Goal: Task Accomplishment & Management: Use online tool/utility

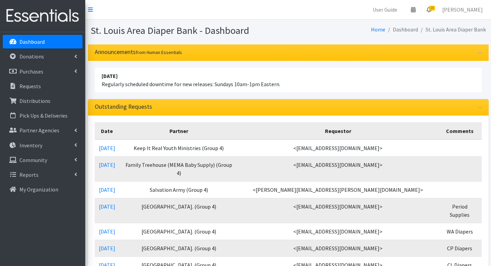
click at [435, 6] on span "13" at bounding box center [432, 8] width 6 height 5
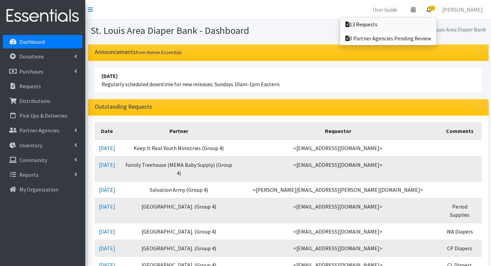
click at [408, 25] on link "13 Requests" at bounding box center [388, 24] width 97 height 14
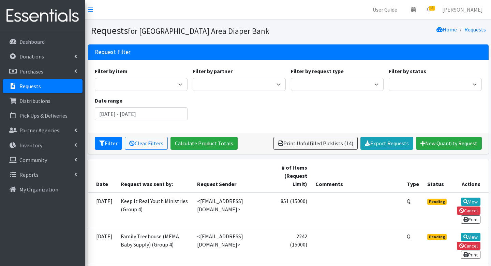
click at [451, 97] on div "Filter by item Adult Briefs (Large/X-Large) Adult Briefs (Medium/Large) Adult B…" at bounding box center [288, 96] width 392 height 59
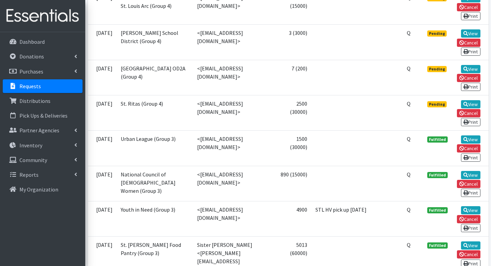
scroll to position [519, 0]
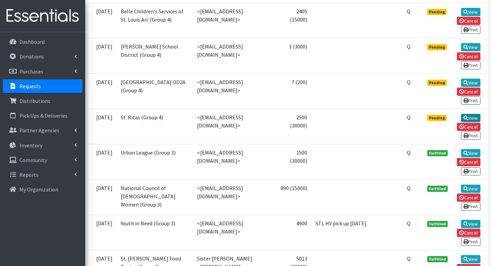
click at [468, 122] on link "View" at bounding box center [470, 118] width 19 height 8
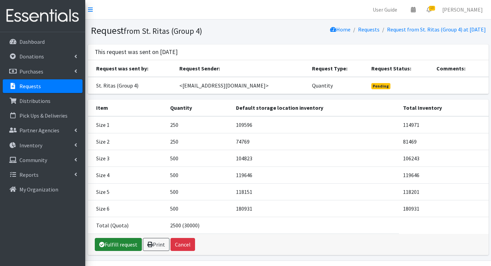
click at [127, 242] on link "Fulfill request" at bounding box center [118, 244] width 47 height 13
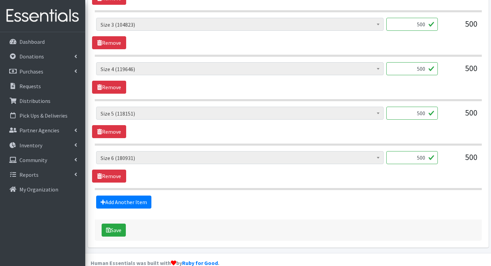
scroll to position [414, 0]
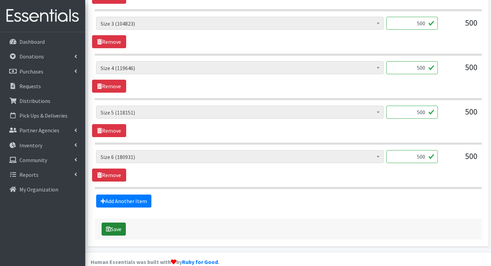
click at [106, 226] on icon "submit" at bounding box center [108, 228] width 5 height 5
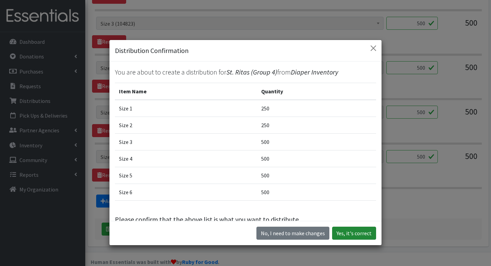
click at [366, 229] on button "Yes, it's correct" at bounding box center [354, 232] width 44 height 13
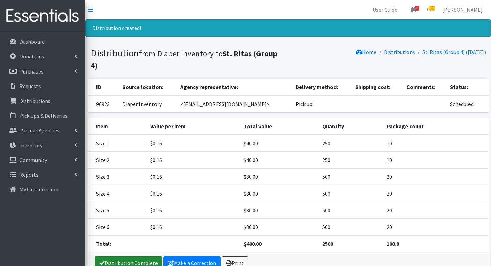
click at [116, 259] on link "Distribution Complete" at bounding box center [129, 262] width 68 height 13
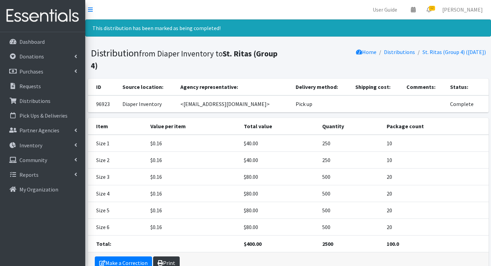
click at [177, 258] on link "Print" at bounding box center [166, 262] width 27 height 13
click at [431, 9] on link "12" at bounding box center [429, 10] width 16 height 14
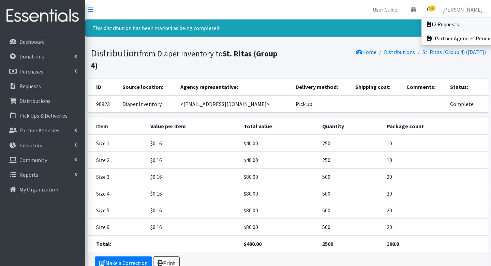
click at [434, 19] on link "12 Requests" at bounding box center [469, 24] width 95 height 14
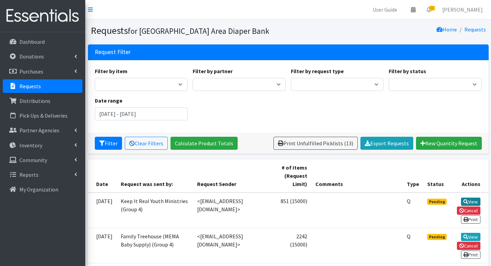
click at [469, 199] on link "View" at bounding box center [470, 201] width 19 height 8
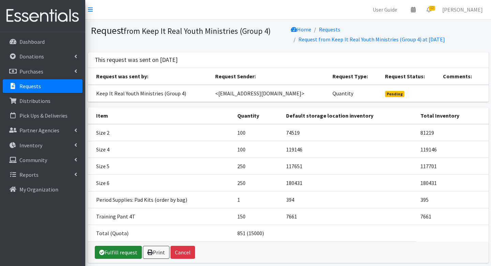
click at [111, 251] on link "Fulfill request" at bounding box center [118, 251] width 47 height 13
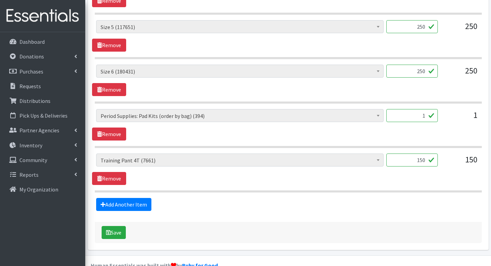
scroll to position [414, 0]
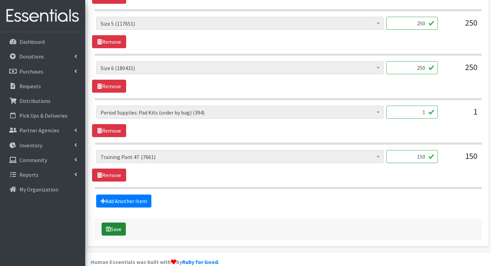
click at [116, 222] on button "Save" at bounding box center [114, 228] width 24 height 13
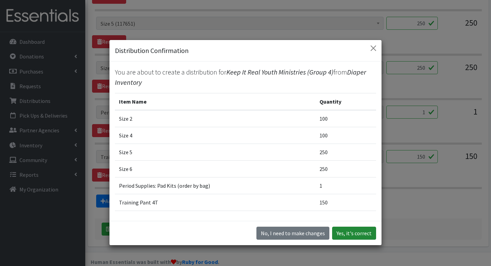
click at [348, 231] on button "Yes, it's correct" at bounding box center [354, 232] width 44 height 13
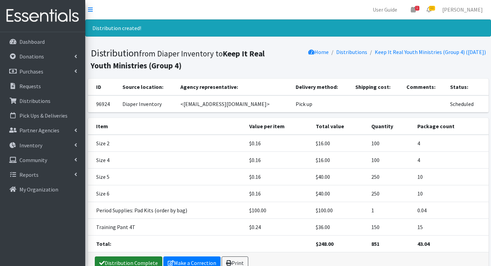
click at [138, 257] on link "Distribution Complete" at bounding box center [129, 262] width 68 height 13
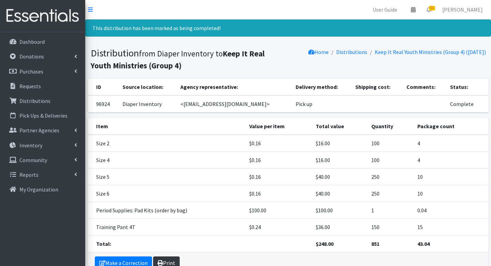
click at [165, 259] on link "Print" at bounding box center [166, 262] width 27 height 13
click at [435, 8] on span "11" at bounding box center [432, 8] width 6 height 5
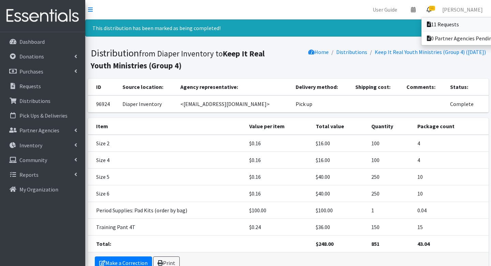
click at [434, 18] on link "11 Requests" at bounding box center [469, 24] width 95 height 14
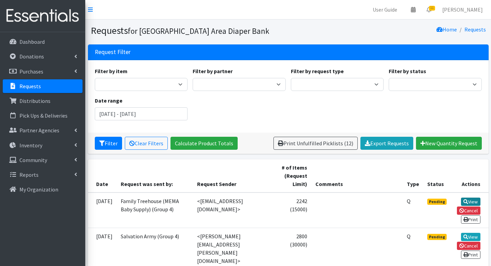
click at [466, 201] on icon at bounding box center [466, 201] width 5 height 5
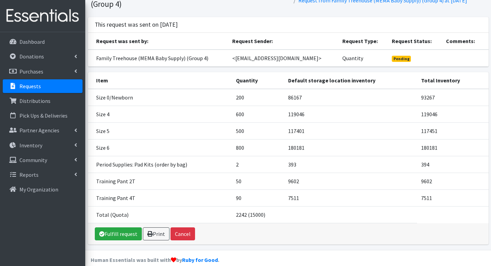
scroll to position [55, 0]
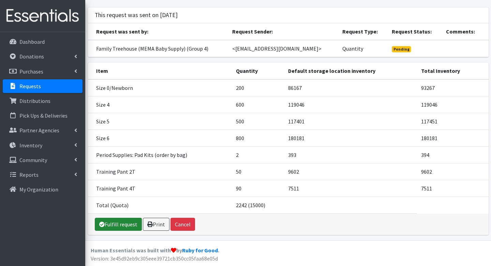
click at [120, 217] on link "Fulfill request" at bounding box center [118, 223] width 47 height 13
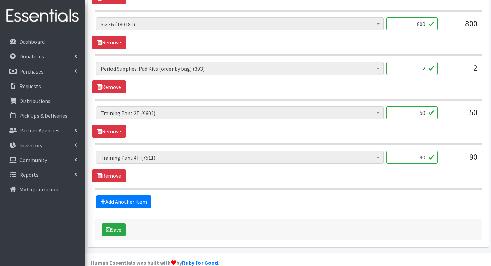
scroll to position [459, 0]
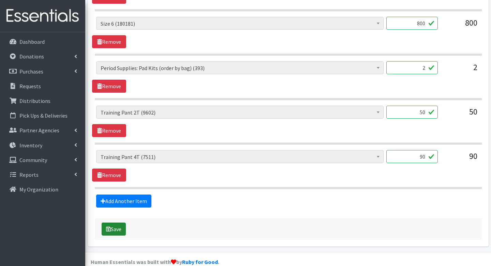
click at [122, 222] on button "Save" at bounding box center [114, 228] width 24 height 13
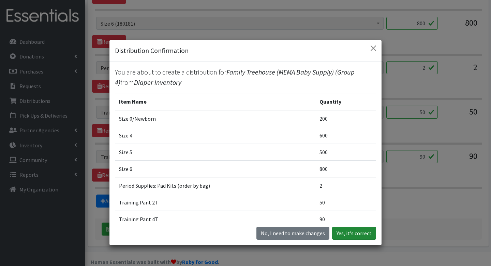
click at [356, 231] on button "Yes, it's correct" at bounding box center [354, 232] width 44 height 13
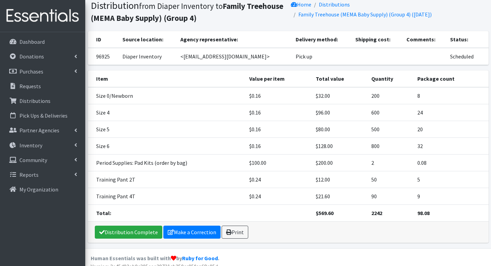
scroll to position [55, 0]
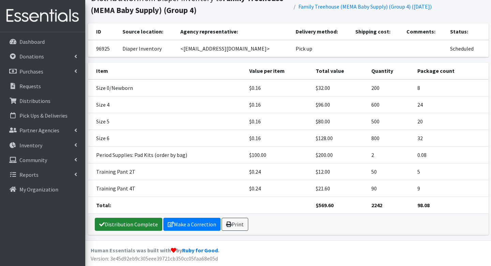
click at [141, 219] on link "Distribution Complete" at bounding box center [129, 223] width 68 height 13
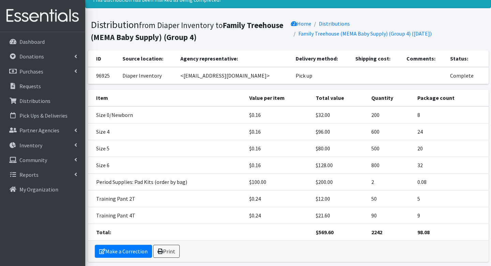
scroll to position [55, 0]
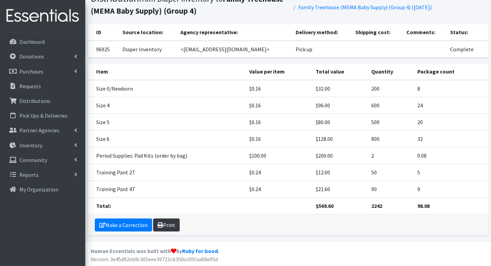
click at [165, 225] on link "Print" at bounding box center [166, 224] width 27 height 13
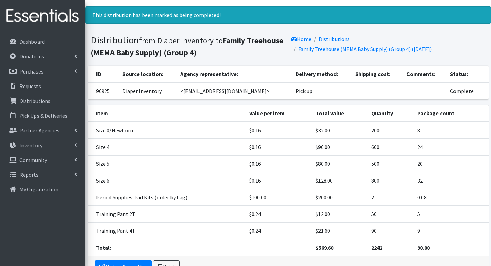
scroll to position [0, 0]
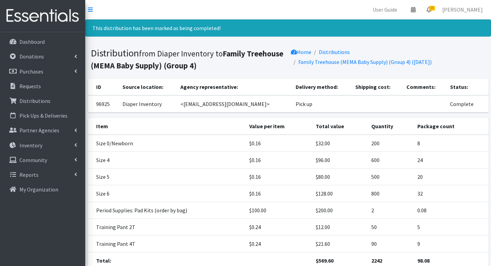
click at [435, 9] on span "10" at bounding box center [432, 8] width 6 height 5
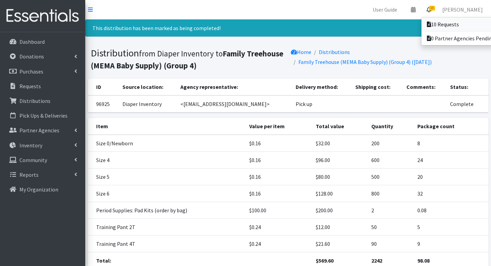
click at [433, 20] on link "10 Requests" at bounding box center [469, 24] width 95 height 14
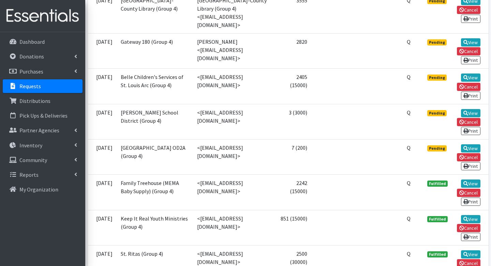
scroll to position [396, 0]
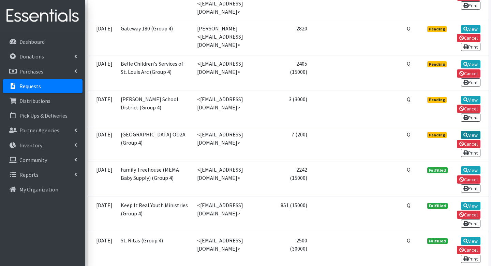
click at [478, 139] on link "View" at bounding box center [470, 135] width 19 height 8
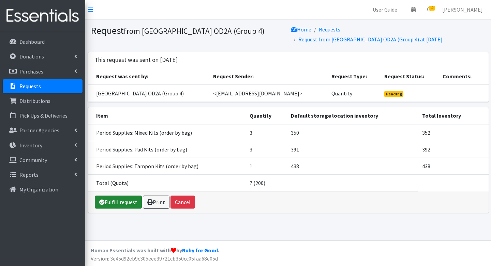
click at [118, 203] on link "Fulfill request" at bounding box center [118, 201] width 47 height 13
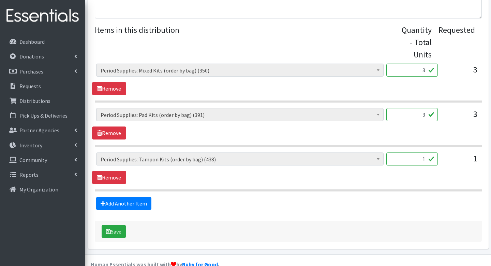
scroll to position [281, 0]
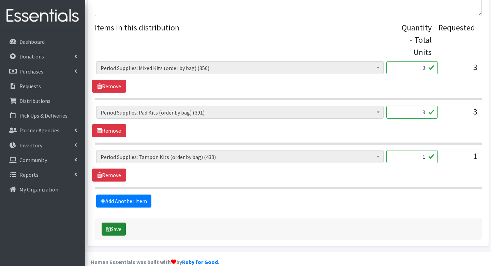
click at [117, 222] on button "Save" at bounding box center [114, 228] width 24 height 13
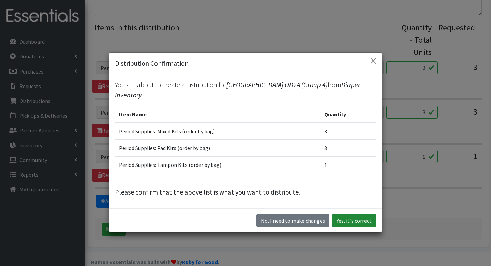
click at [367, 218] on button "Yes, it's correct" at bounding box center [354, 220] width 44 height 13
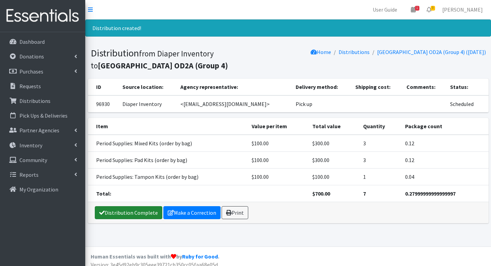
click at [133, 206] on link "Distribution Complete" at bounding box center [129, 212] width 68 height 13
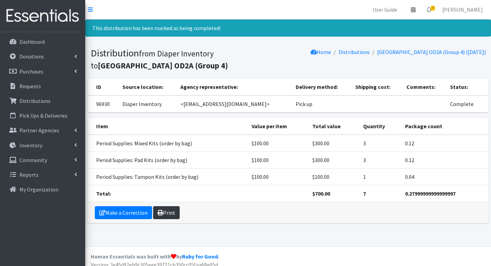
click at [174, 211] on link "Print" at bounding box center [166, 212] width 27 height 13
click at [435, 8] on span "9" at bounding box center [433, 8] width 4 height 5
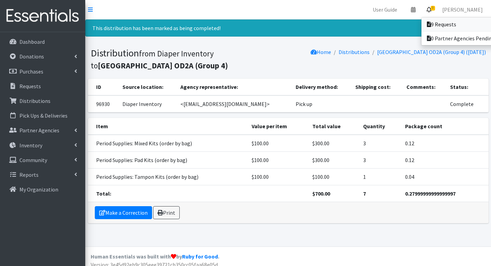
click at [438, 22] on link "9 Requests" at bounding box center [469, 24] width 95 height 14
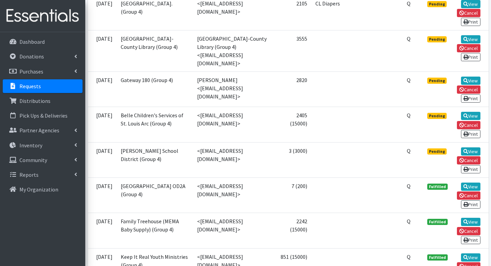
scroll to position [355, 0]
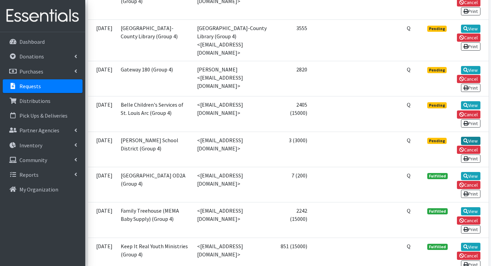
click at [468, 142] on link "View" at bounding box center [470, 141] width 19 height 8
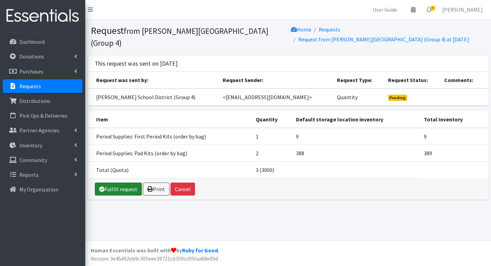
click at [129, 185] on link "Fulfill request" at bounding box center [118, 188] width 47 height 13
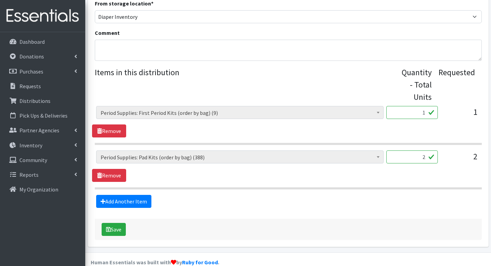
scroll to position [237, 0]
click at [117, 222] on button "Save" at bounding box center [114, 228] width 24 height 13
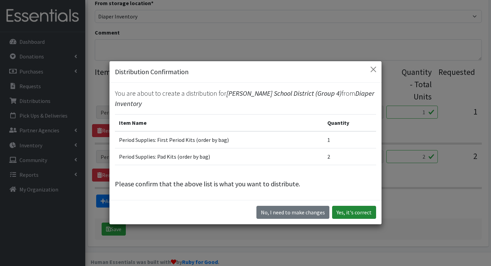
click at [353, 209] on button "Yes, it's correct" at bounding box center [354, 211] width 44 height 13
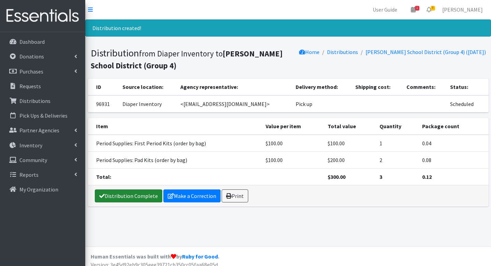
click at [140, 195] on link "Distribution Complete" at bounding box center [129, 195] width 68 height 13
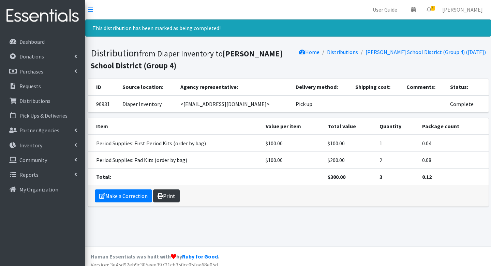
click at [171, 195] on link "Print" at bounding box center [166, 195] width 27 height 13
